Goal: Find specific page/section: Find specific page/section

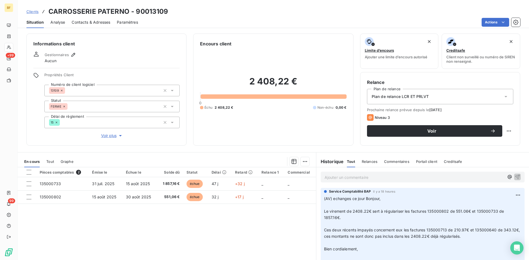
scroll to position [110, 0]
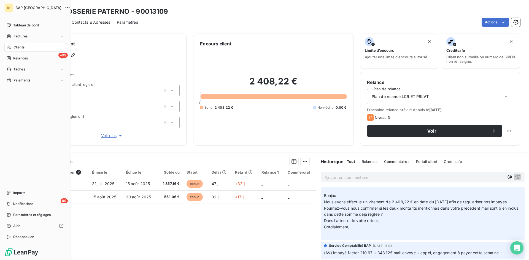
click at [21, 48] on span "Clients" at bounding box center [18, 47] width 11 height 5
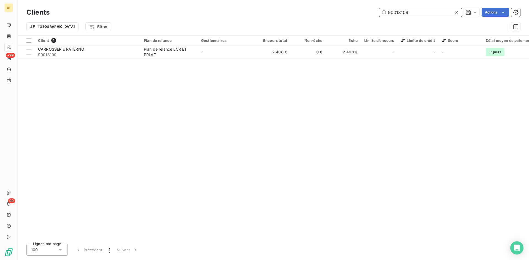
drag, startPoint x: 395, startPoint y: 14, endPoint x: 279, endPoint y: 17, distance: 116.8
click at [281, 17] on div "Clients 90013109 Actions" at bounding box center [273, 13] width 494 height 12
paste input "SERVNAT"
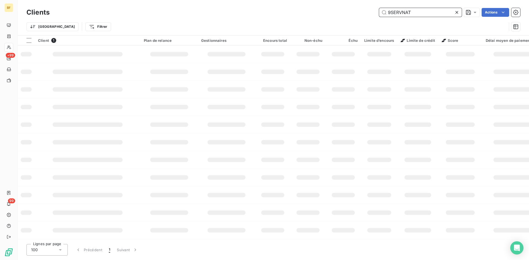
type input "9SERVNAT"
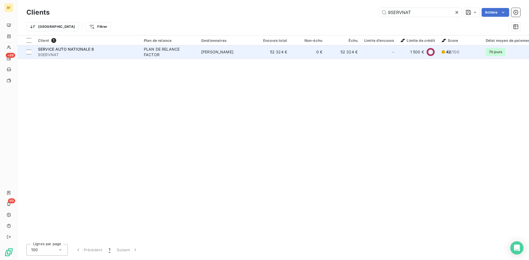
click at [153, 51] on div "PLAN DE RELANCE FACTOR" at bounding box center [169, 52] width 51 height 11
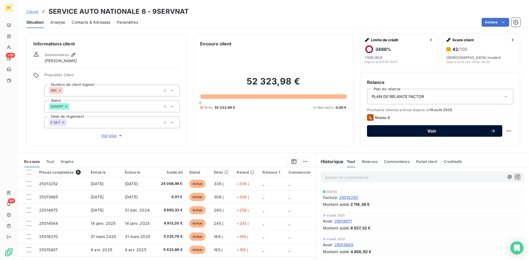
click at [440, 132] on span "Voir" at bounding box center [432, 131] width 117 height 4
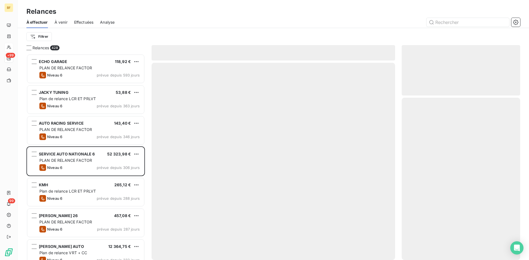
scroll to position [202, 114]
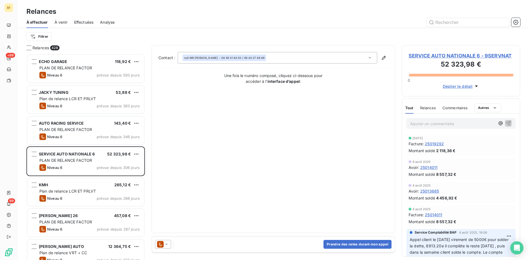
click at [168, 245] on icon at bounding box center [167, 245] width 6 height 6
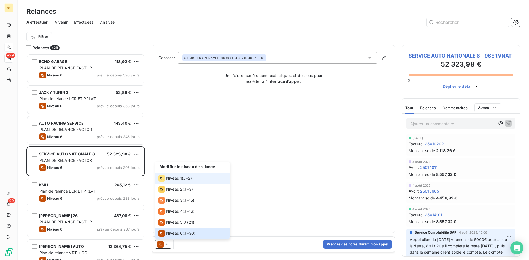
click at [171, 180] on span "Niveau 1" at bounding box center [174, 179] width 16 height 6
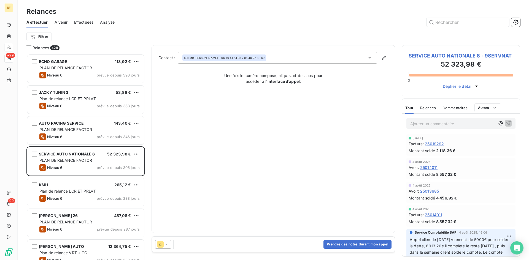
click at [299, 177] on div "Contact : null MR [PERSON_NAME] - 06 49 41 64 03 / 06 40 27 88 69 Une fois le n…" at bounding box center [273, 139] width 230 height 174
click at [167, 245] on icon at bounding box center [166, 244] width 3 height 1
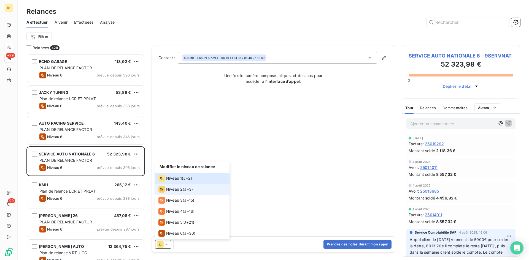
click at [178, 189] on span "Niveau 2" at bounding box center [174, 190] width 17 height 6
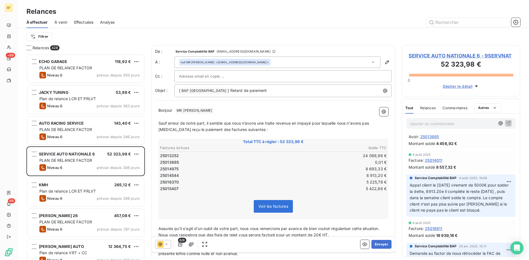
scroll to position [55, 0]
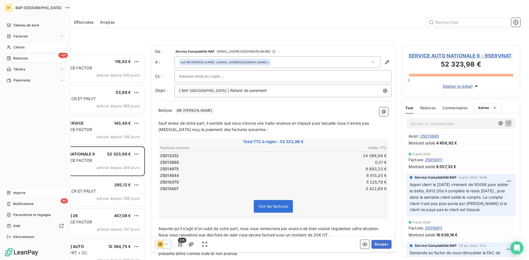
click at [18, 193] on span "Imports" at bounding box center [19, 193] width 12 height 5
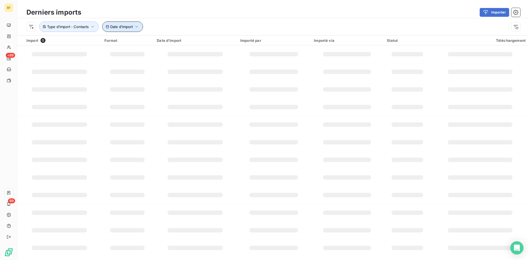
click at [138, 25] on icon "button" at bounding box center [137, 27] width 6 height 6
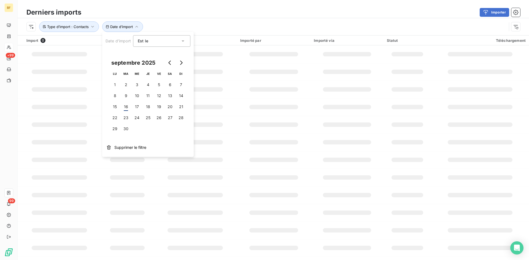
click at [129, 149] on span "Supprimer le filtre" at bounding box center [130, 148] width 32 height 6
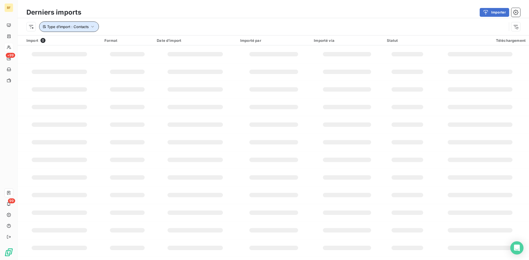
click at [74, 28] on span "Type d’import : Contacts" at bounding box center [68, 27] width 42 height 4
click at [140, 40] on icon "button" at bounding box center [140, 41] width 6 height 6
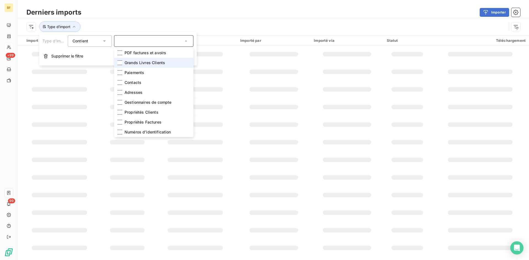
click at [140, 66] on li "Grands Livres Clients" at bounding box center [153, 63] width 79 height 10
click at [144, 6] on div "Derniers imports Importer Type d’import : Grands Livres Clients" at bounding box center [273, 17] width 511 height 35
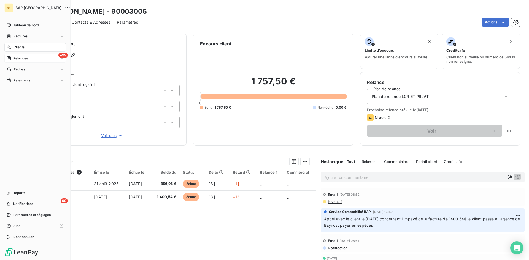
click at [22, 61] on div "+99 Relances" at bounding box center [34, 58] width 61 height 9
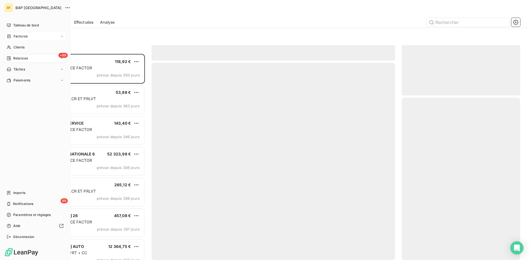
scroll to position [202, 114]
click at [23, 47] on span "Clients" at bounding box center [18, 47] width 11 height 5
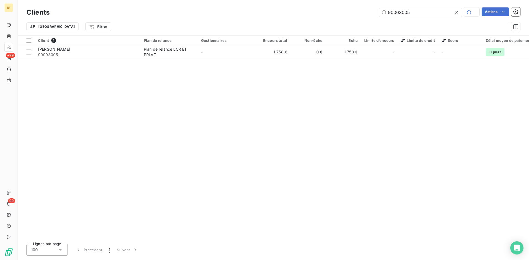
drag, startPoint x: 411, startPoint y: 14, endPoint x: 305, endPoint y: 0, distance: 106.4
click at [311, 2] on div "Clients 90003005 Actions Trier Filtrer" at bounding box center [273, 17] width 511 height 35
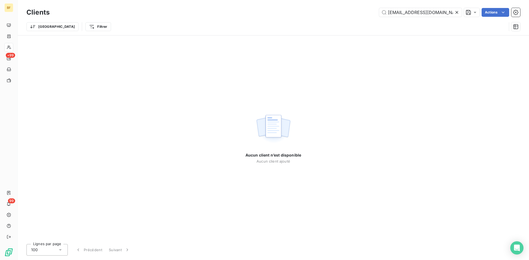
drag, startPoint x: 444, startPoint y: 14, endPoint x: 98, endPoint y: -13, distance: 346.6
click at [98, 0] on html "BF +99 99 Clients albanbrucaj@hotmail.com Actions Trier Filtrer Aucun client n’…" at bounding box center [264, 130] width 529 height 260
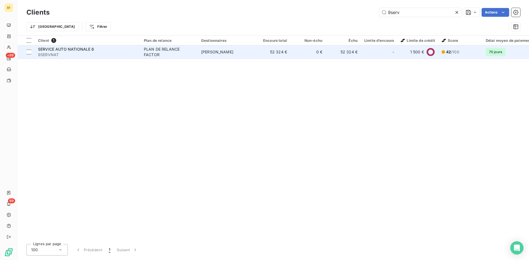
type input "9serv"
click at [88, 52] on div "SERVICE AUTO NATIONALE 6" at bounding box center [87, 50] width 99 height 6
